Goal: Information Seeking & Learning: Learn about a topic

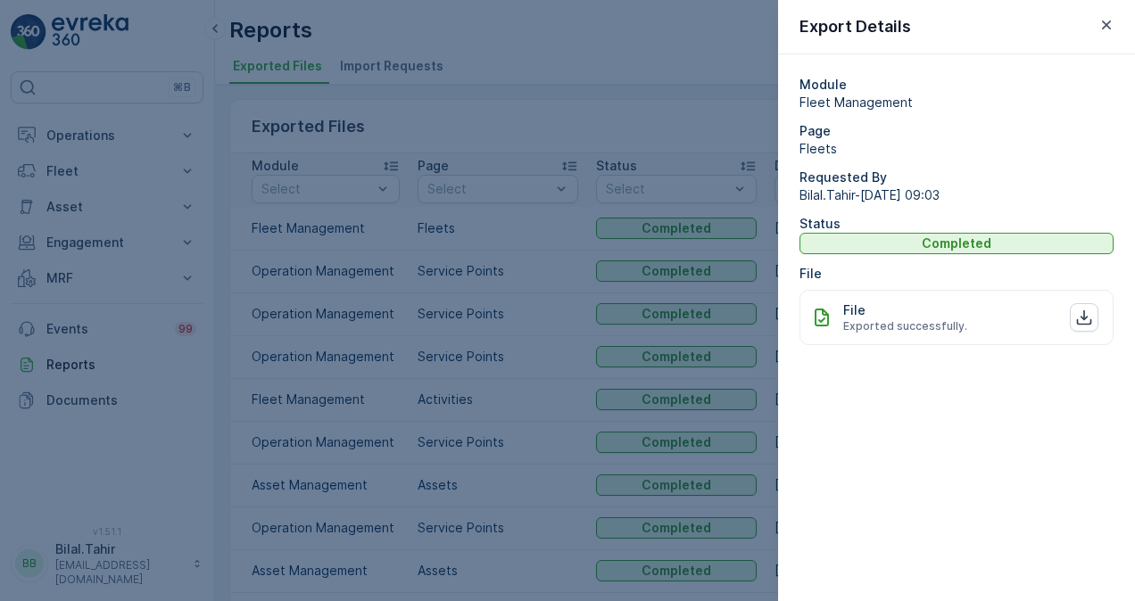
click at [1112, 25] on icon "button" at bounding box center [1107, 25] width 18 height 18
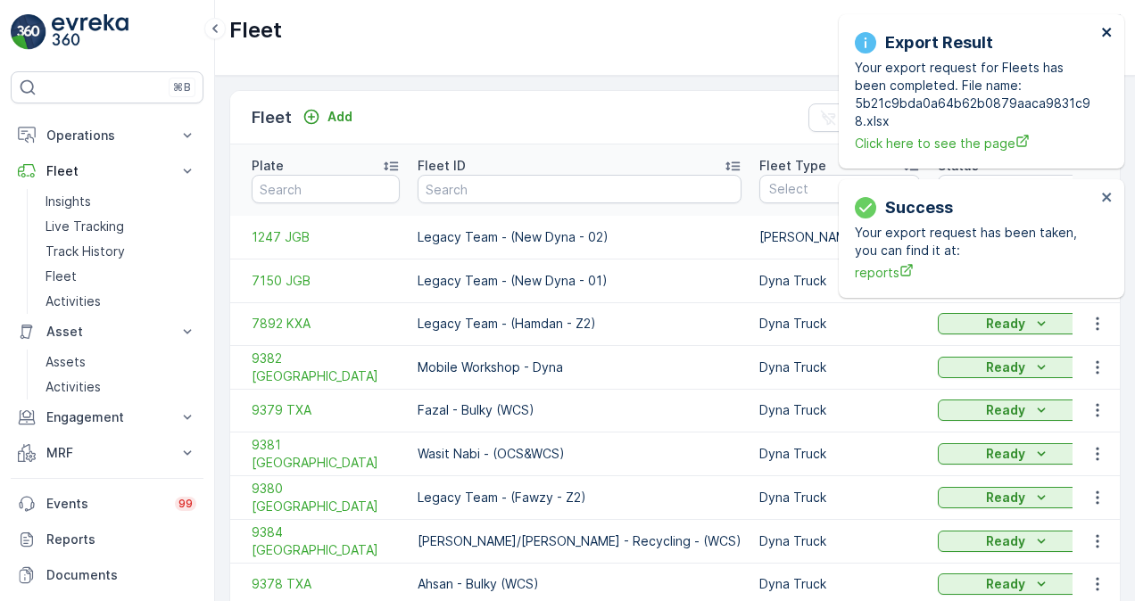
click at [1106, 30] on icon "close" at bounding box center [1106, 32] width 9 height 9
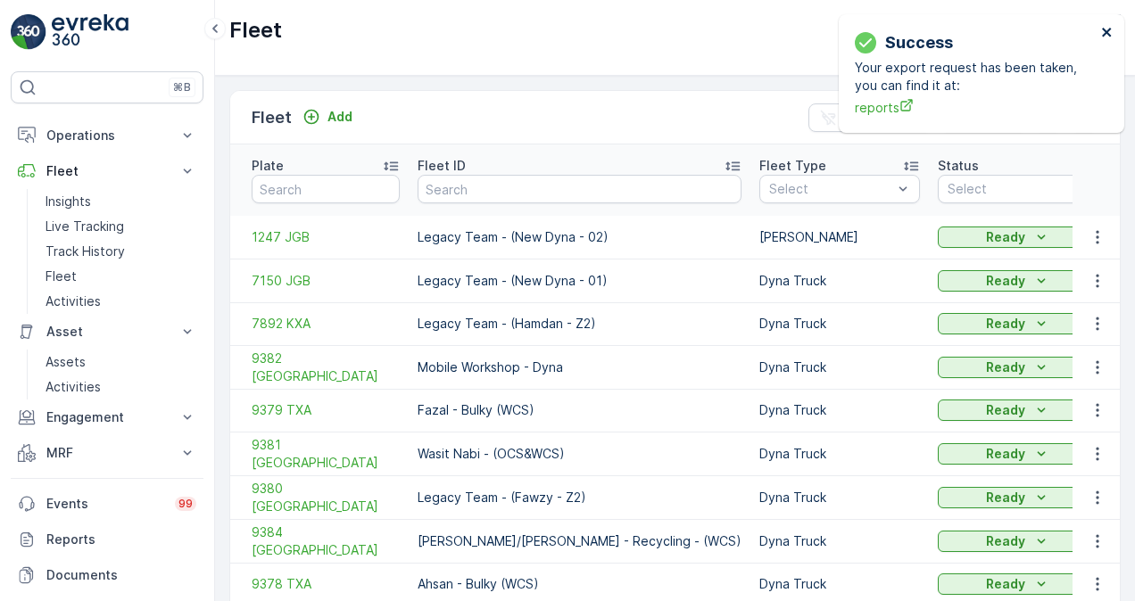
click at [1107, 29] on icon "close" at bounding box center [1107, 32] width 12 height 14
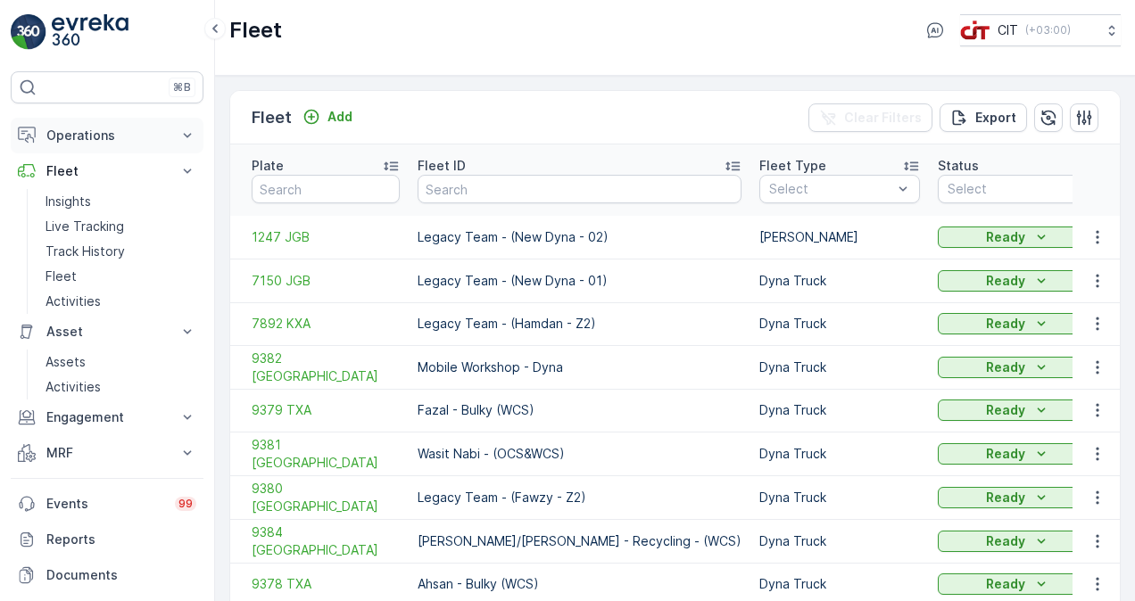
click at [96, 130] on p "Operations" at bounding box center [106, 136] width 121 height 18
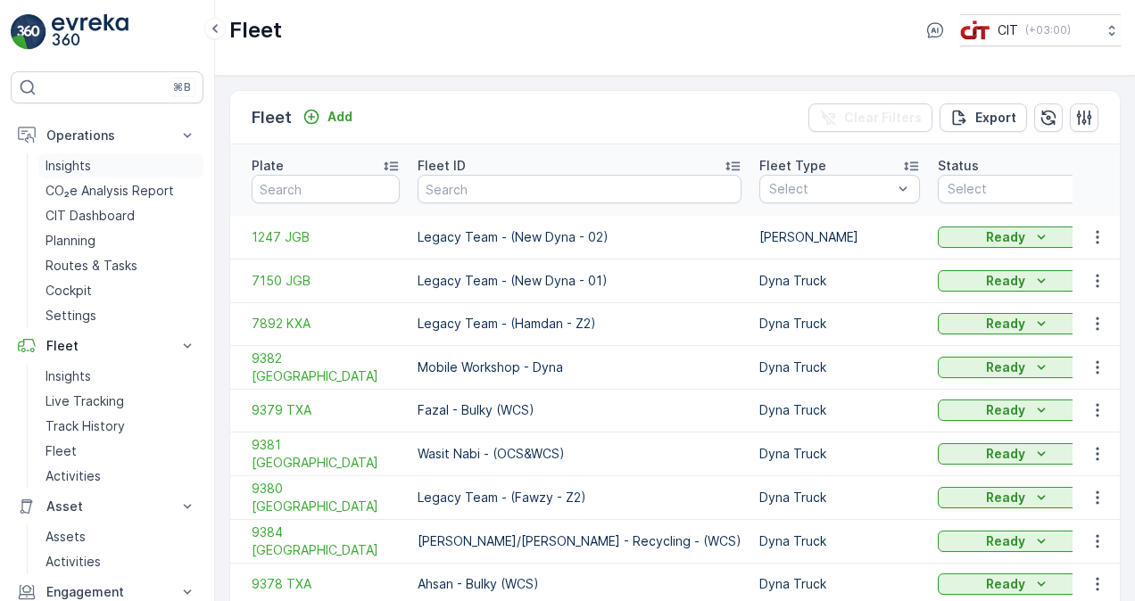
click at [112, 164] on link "Insights" at bounding box center [120, 165] width 165 height 25
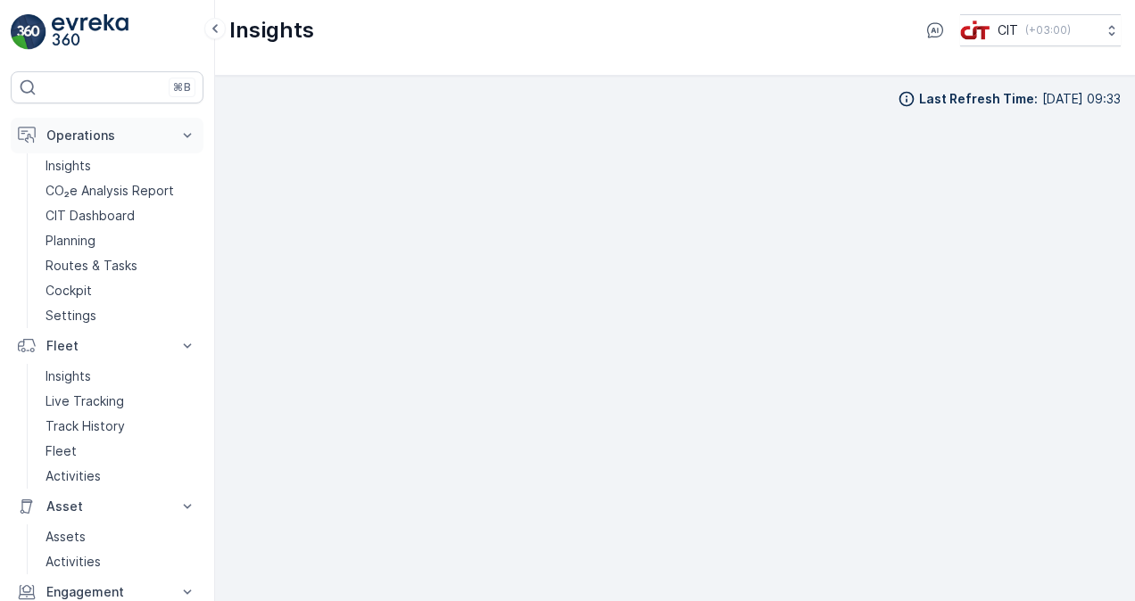
click at [77, 131] on p "Operations" at bounding box center [106, 136] width 121 height 18
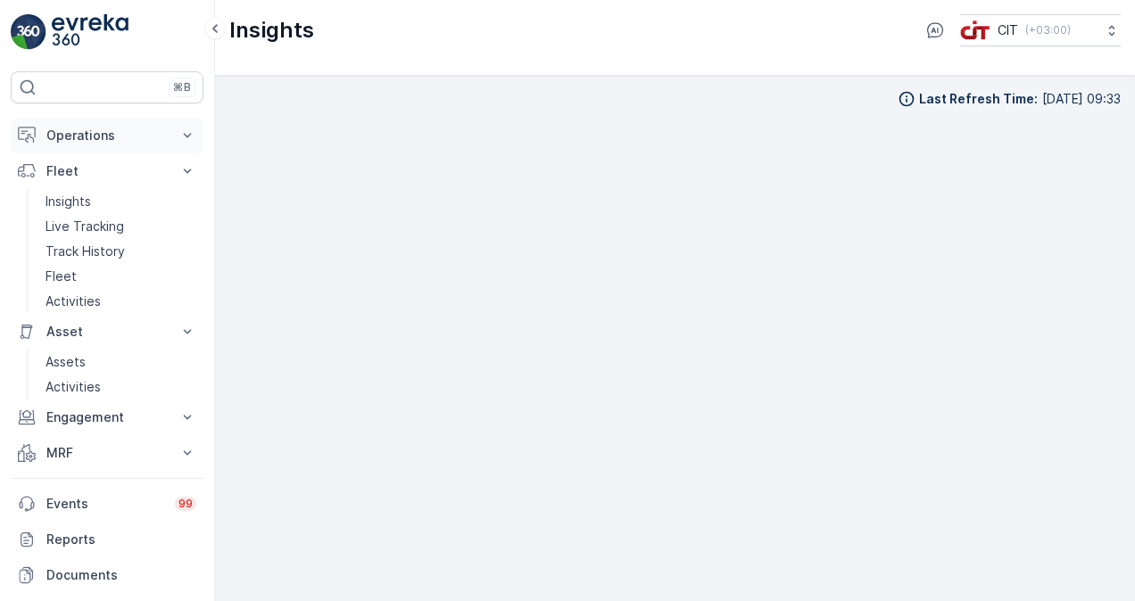
click at [77, 131] on p "Operations" at bounding box center [106, 136] width 121 height 18
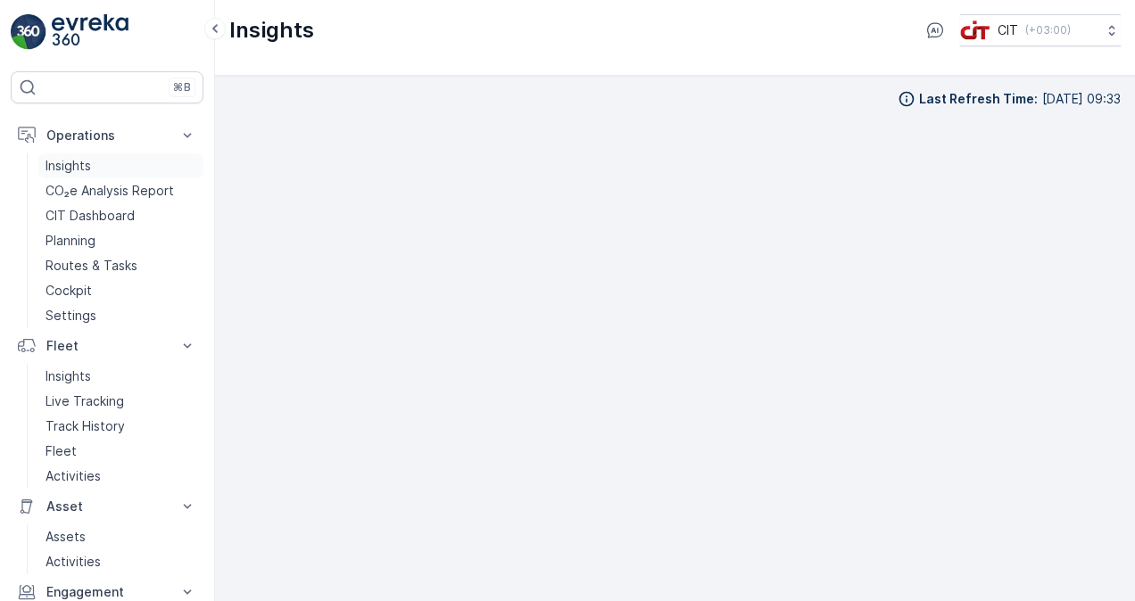
click at [98, 162] on link "Insights" at bounding box center [120, 165] width 165 height 25
click at [88, 166] on p "Insights" at bounding box center [69, 166] width 46 height 18
